Goal: Task Accomplishment & Management: Manage account settings

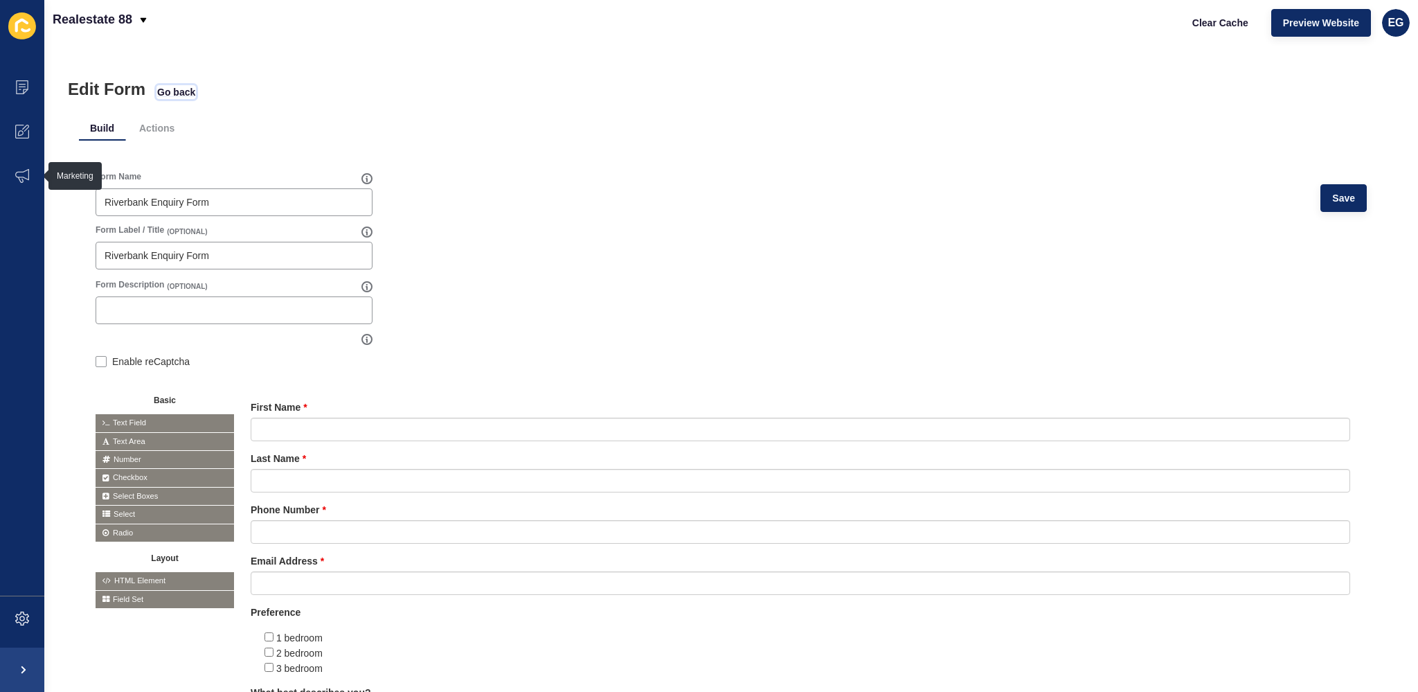
click at [178, 87] on span "Go back" at bounding box center [176, 92] width 38 height 14
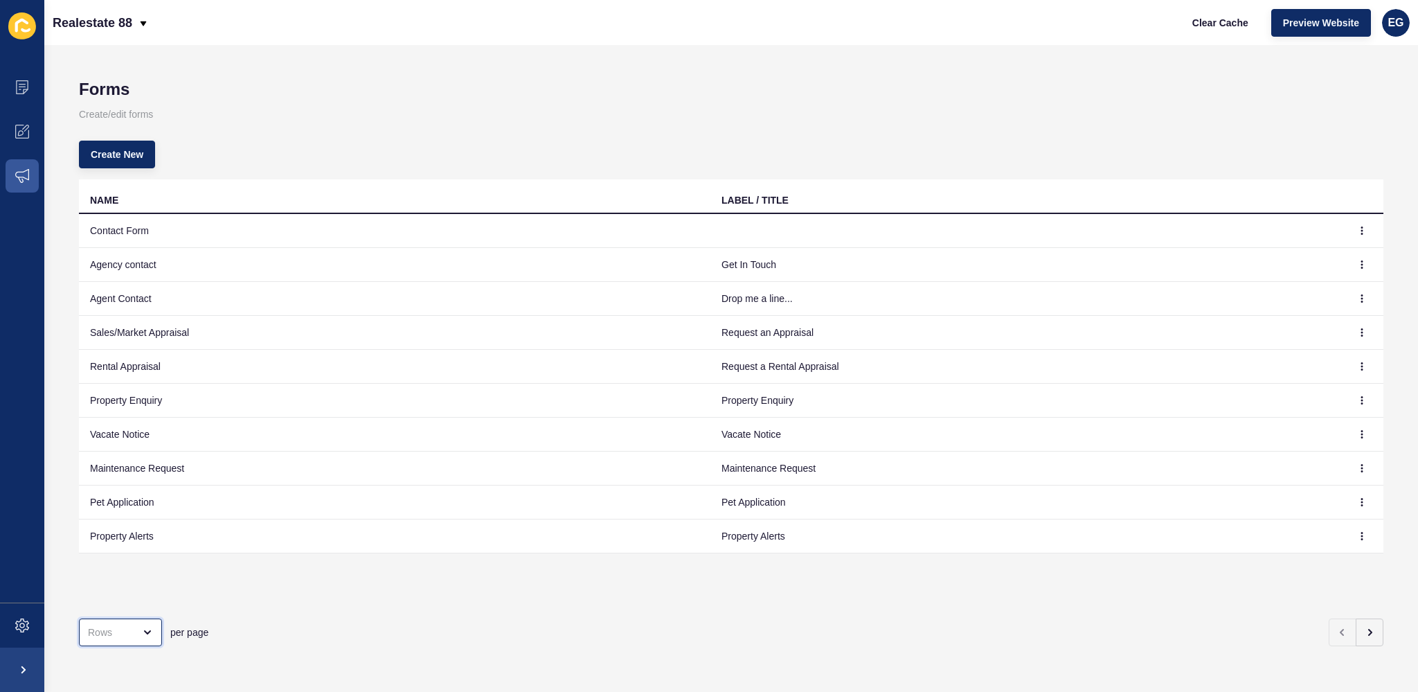
click at [132, 628] on div "open menu" at bounding box center [120, 632] width 83 height 28
click at [120, 598] on div "100 Rows" at bounding box center [124, 587] width 90 height 30
type input "100 Rows"
click at [155, 623] on div "open menu" at bounding box center [120, 632] width 83 height 28
click at [136, 591] on div "100 Rows" at bounding box center [124, 587] width 68 height 14
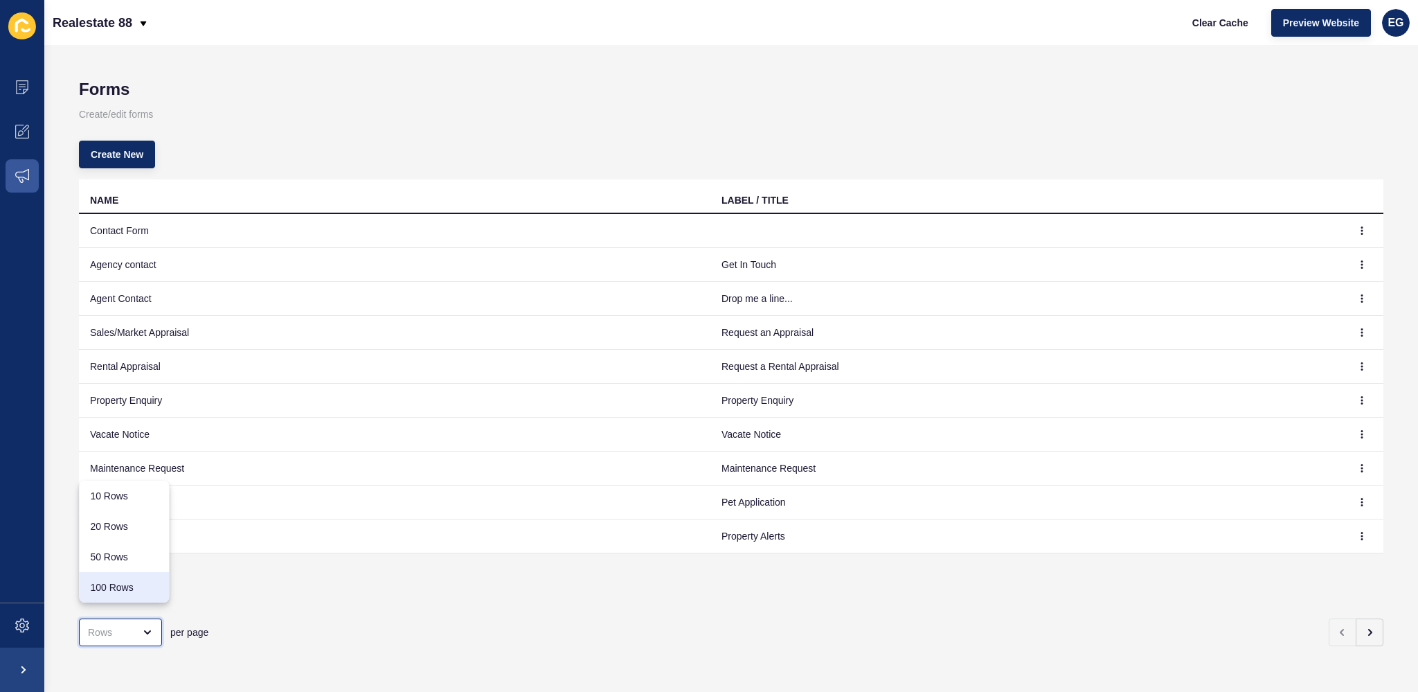
type input "100 Rows"
